Goal: Information Seeking & Learning: Learn about a topic

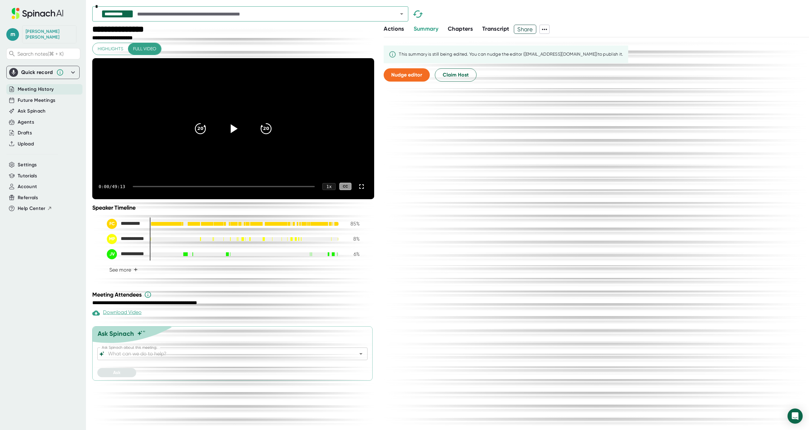
click at [403, 29] on span "Actions" at bounding box center [394, 28] width 20 height 7
click at [425, 30] on span "Summary" at bounding box center [426, 28] width 25 height 7
click at [404, 76] on span "Nudge editor" at bounding box center [406, 75] width 31 height 6
